Goal: Navigation & Orientation: Go to known website

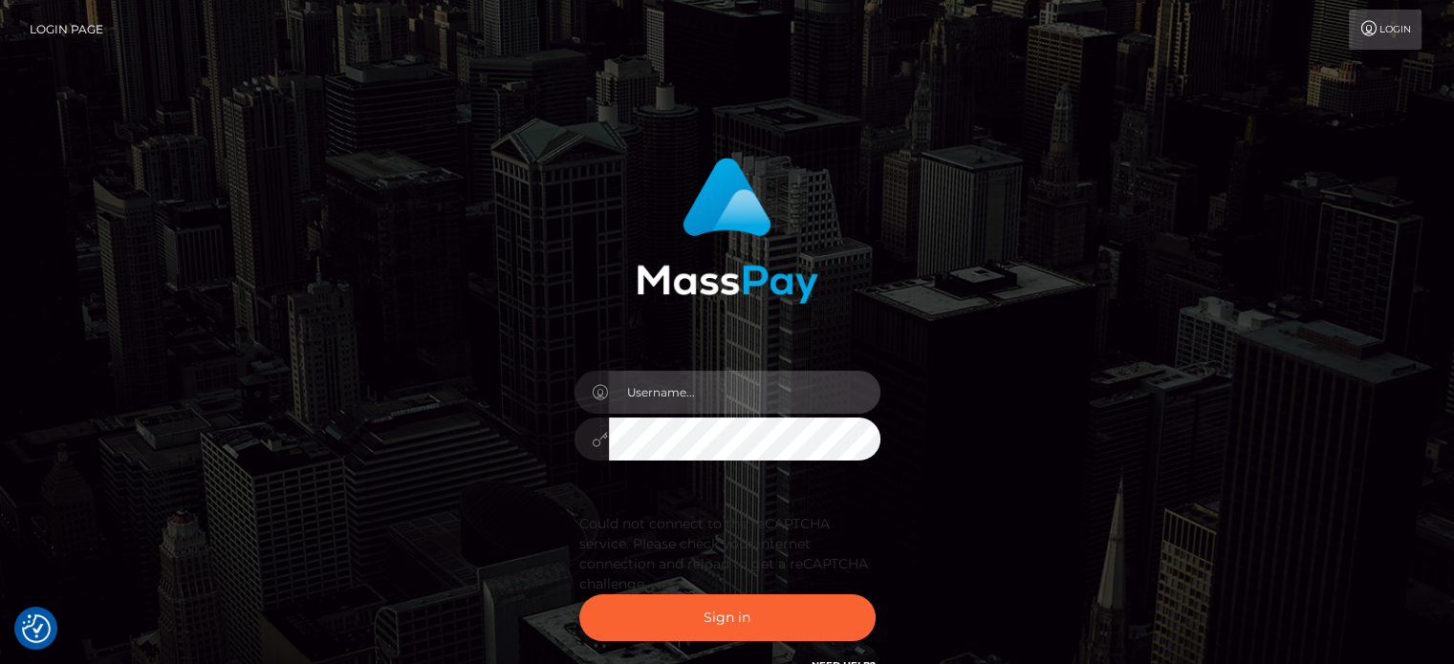
type input "kristy.ai"
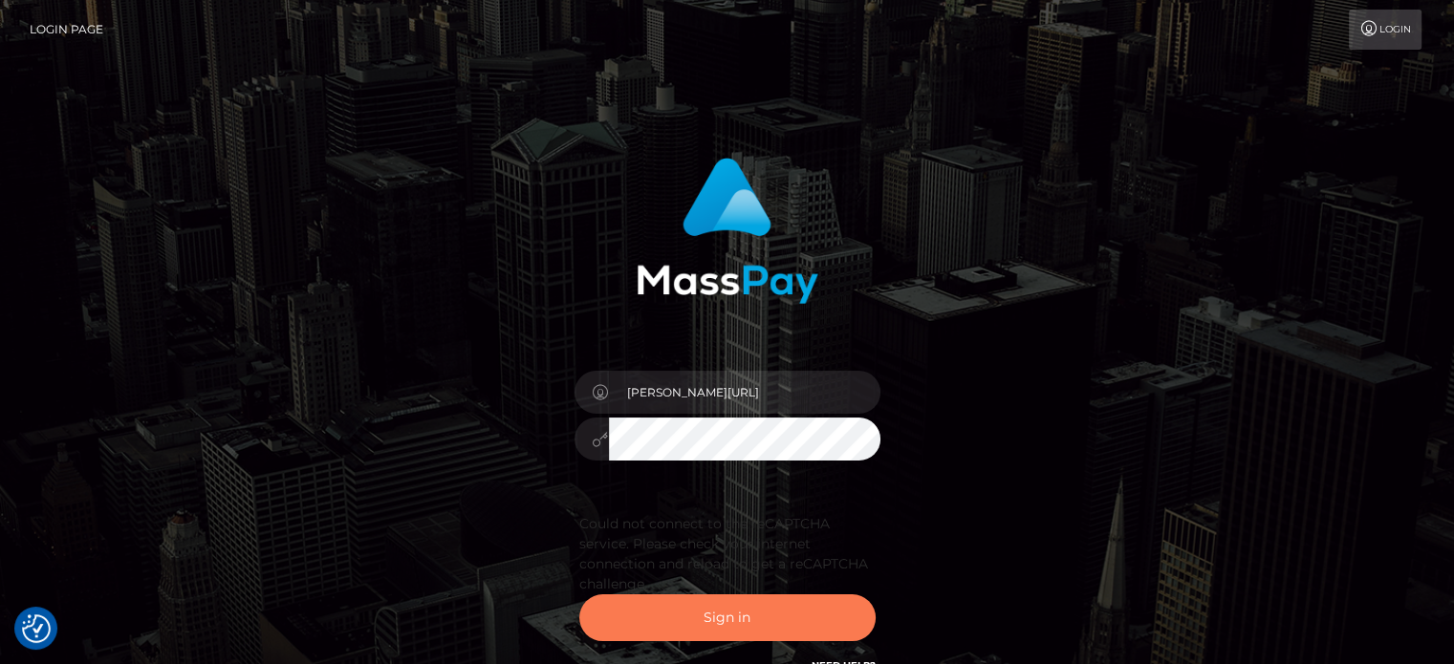
click at [735, 633] on button "Sign in" at bounding box center [727, 618] width 296 height 47
click at [743, 618] on button "Sign in" at bounding box center [727, 618] width 296 height 47
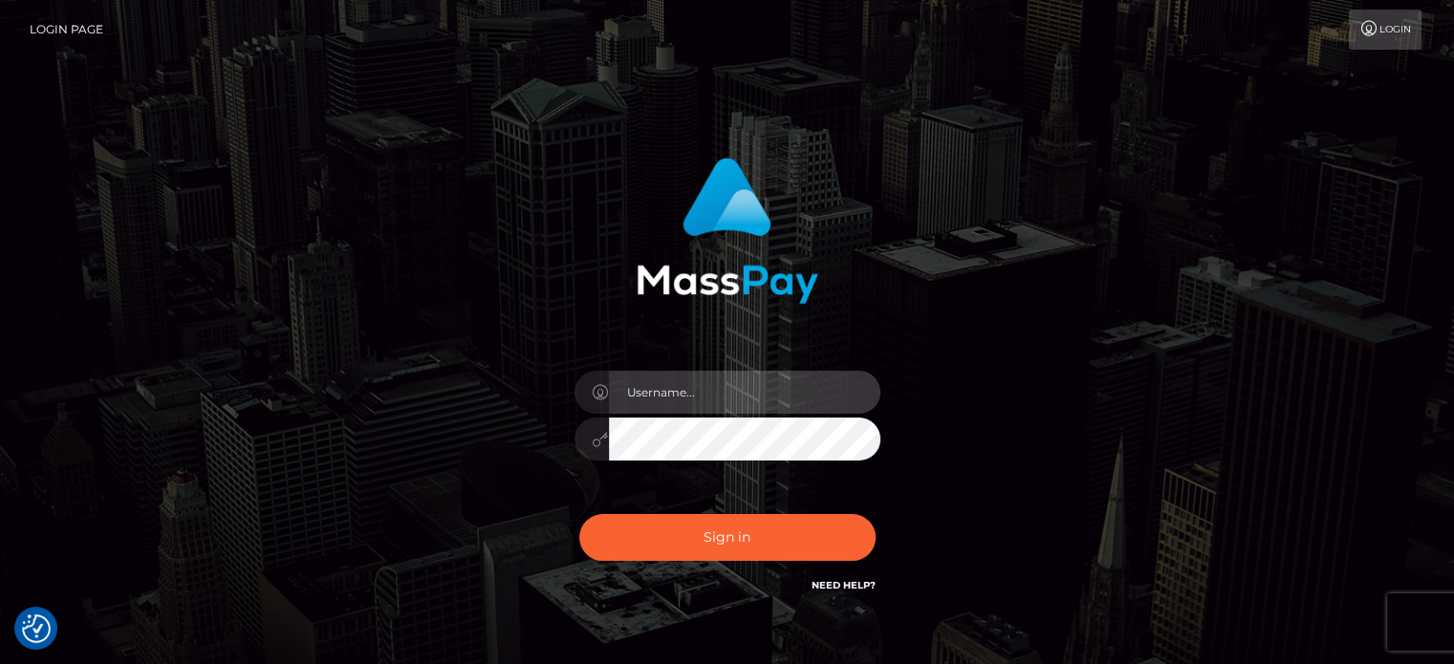
type input "[PERSON_NAME][URL]"
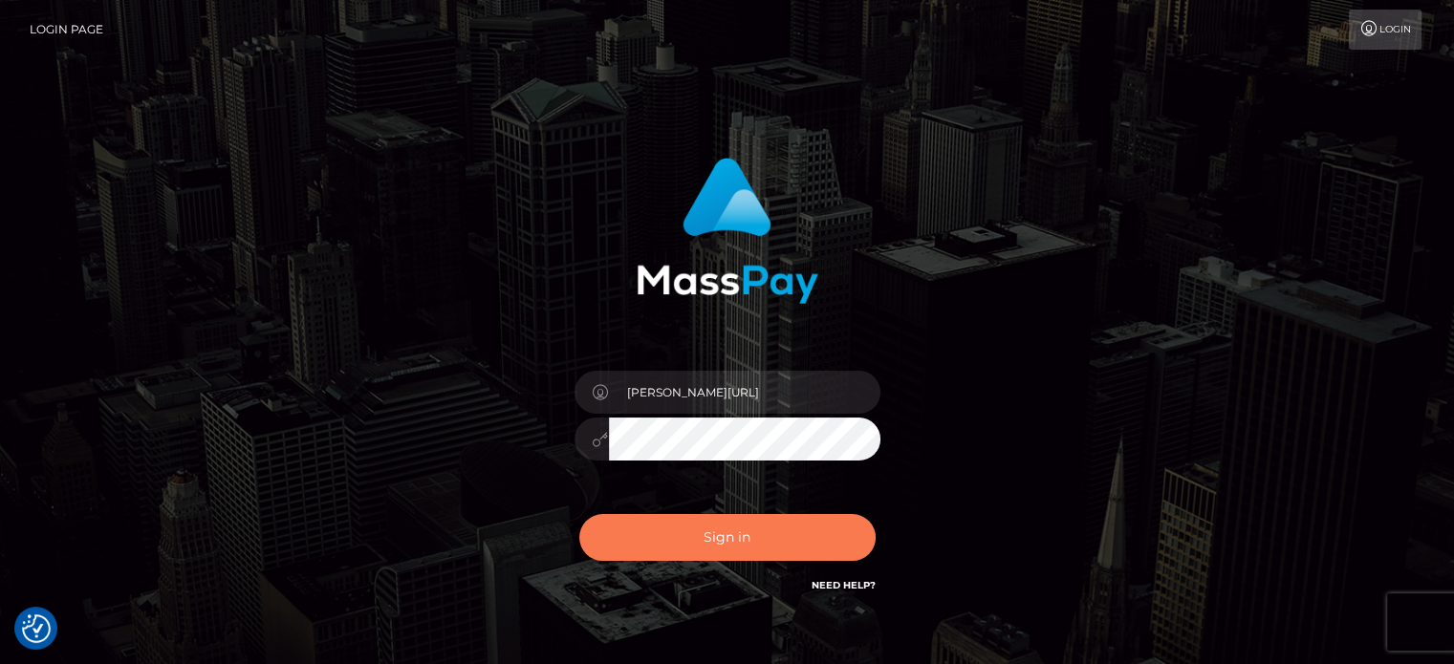
click at [691, 542] on button "Sign in" at bounding box center [727, 537] width 296 height 47
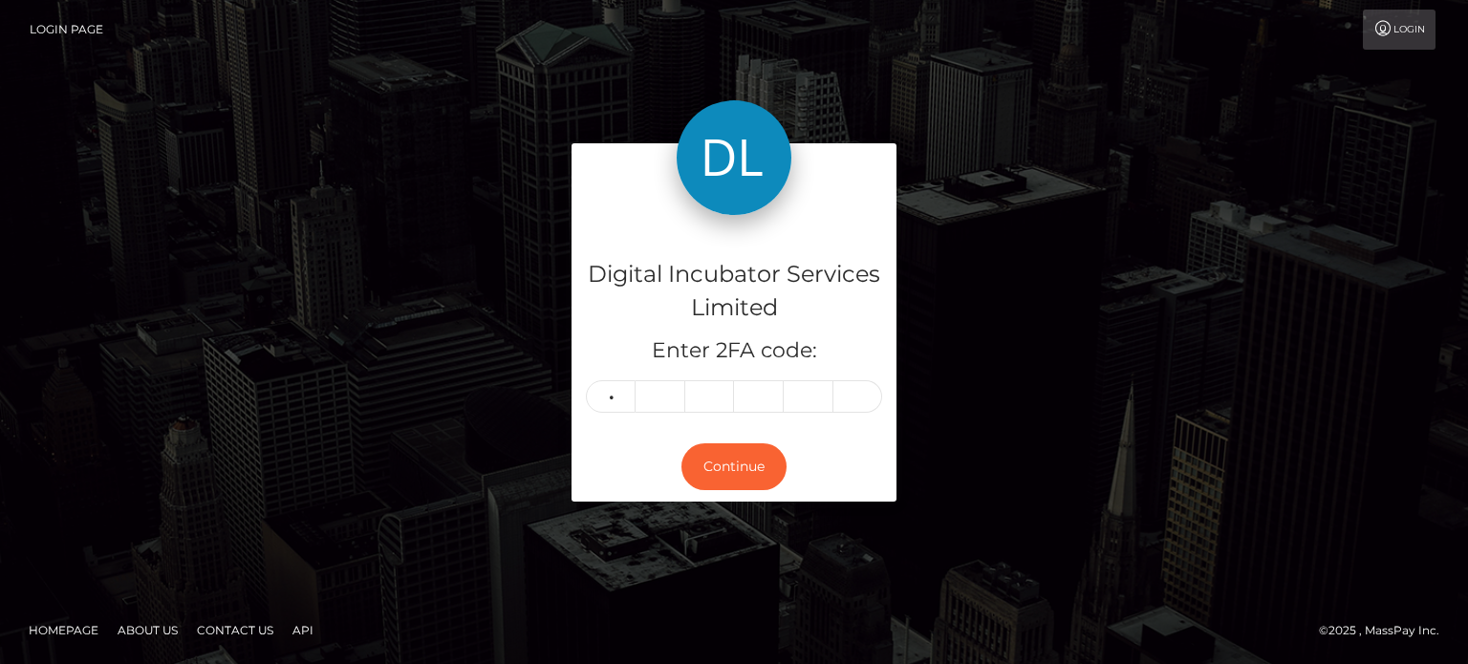
type input "2"
type input "5"
type input "0"
type input "7"
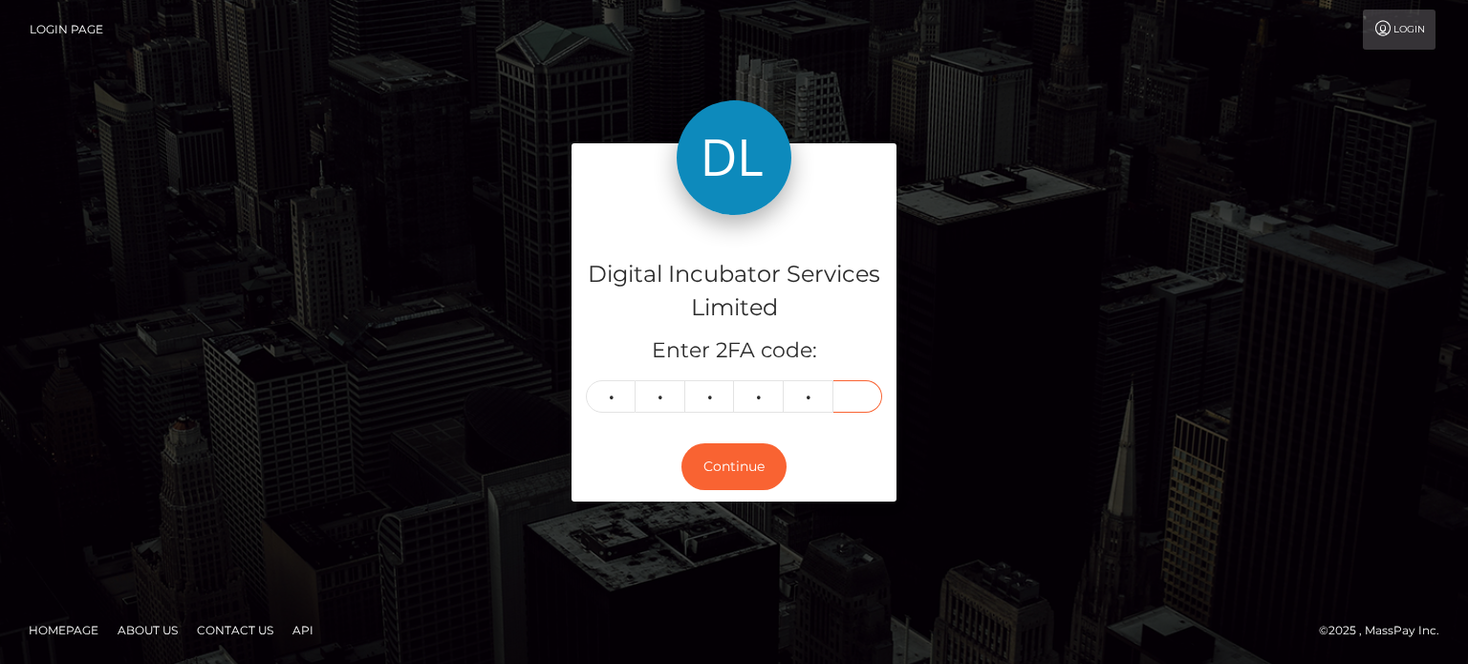
type input "3"
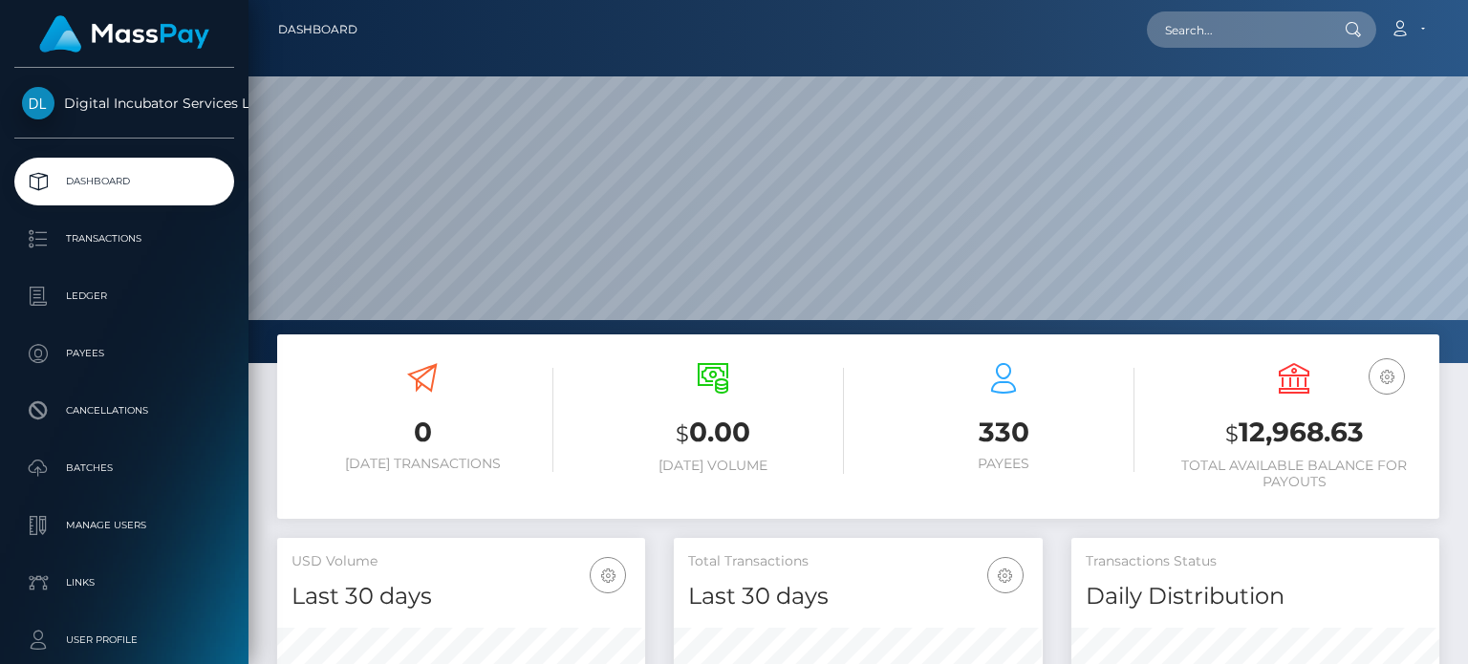
scroll to position [338, 367]
